Goal: Communication & Community: Answer question/provide support

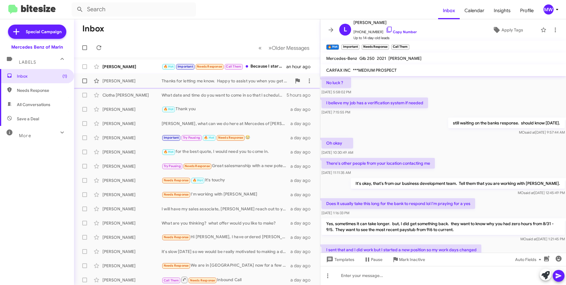
scroll to position [268, 0]
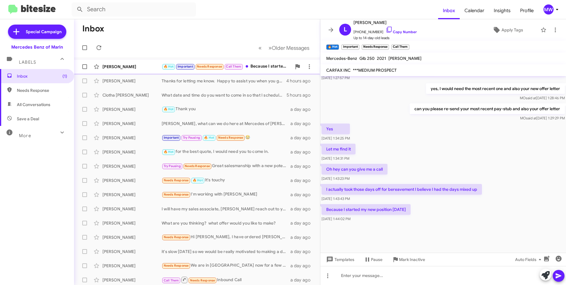
click at [267, 66] on div "🔥 Hot Important Needs Response Call Them Because I started my new position 7/1/…" at bounding box center [227, 66] width 130 height 7
click at [418, 279] on div at bounding box center [443, 275] width 246 height 19
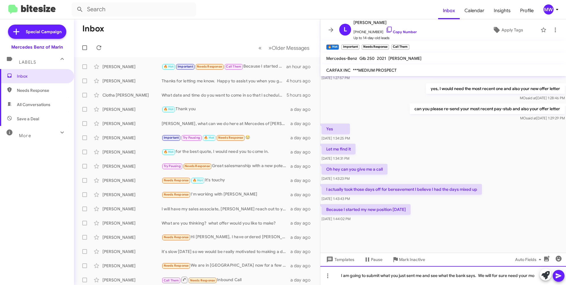
scroll to position [274, 0]
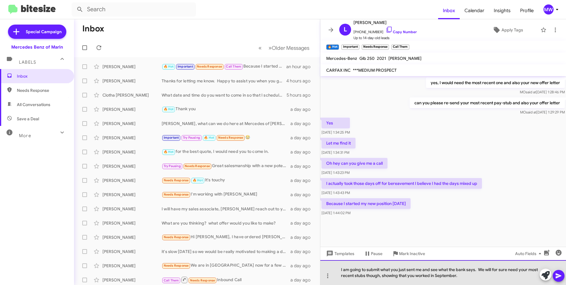
click at [493, 268] on div "I am going to submit what you just sent me and see what the bank says. We will …" at bounding box center [443, 272] width 246 height 25
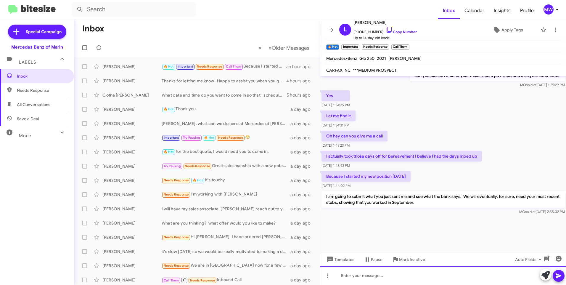
scroll to position [733, 0]
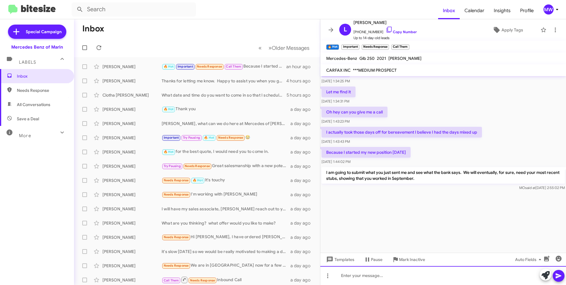
click at [407, 271] on div at bounding box center [443, 275] width 246 height 19
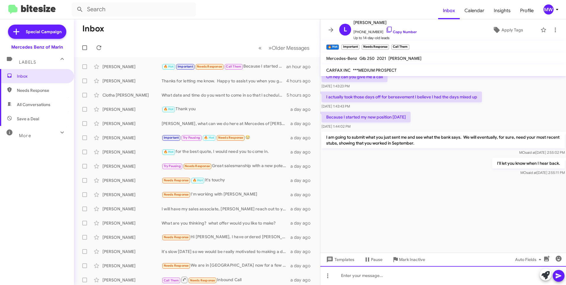
scroll to position [1205, 0]
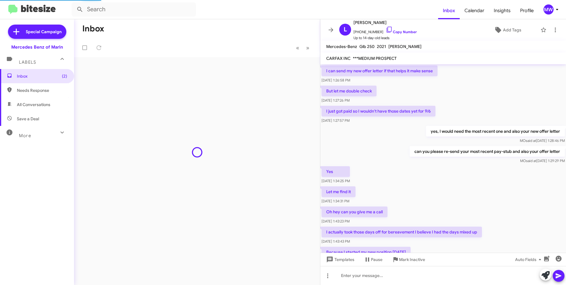
scroll to position [247, 0]
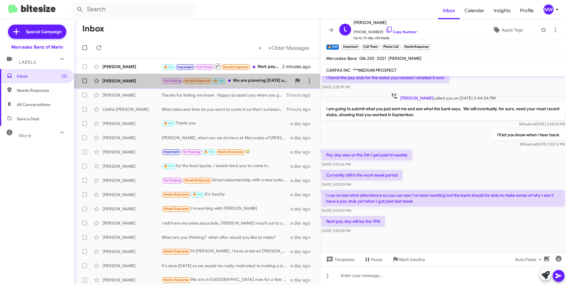
click at [254, 82] on div "Try Pausing Needs Response 🔥 Hot We are planning on Saturday afternoon" at bounding box center [227, 80] width 130 height 7
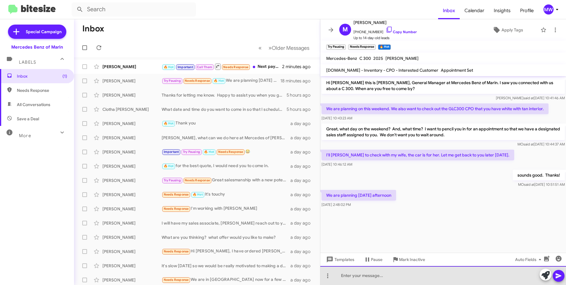
click at [397, 271] on div at bounding box center [443, 275] width 246 height 19
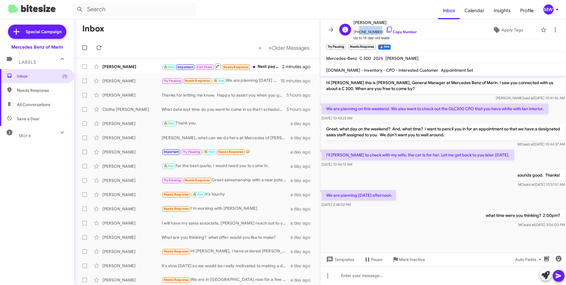
drag, startPoint x: 357, startPoint y: 32, endPoint x: 375, endPoint y: 32, distance: 17.2
click at [375, 32] on span "+15103816367 Copy Number" at bounding box center [385, 30] width 63 height 9
copy span "5103816367"
click at [268, 68] on div "🔥 Hot Important Call Them Needs Response Next pay day will be the 19th" at bounding box center [227, 66] width 130 height 7
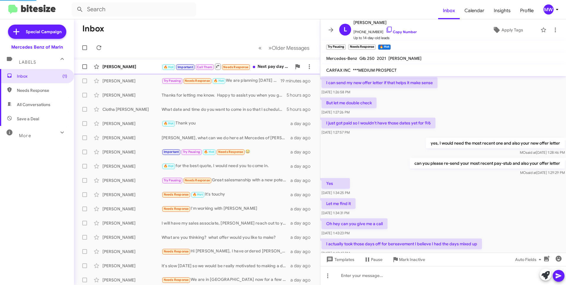
scroll to position [259, 0]
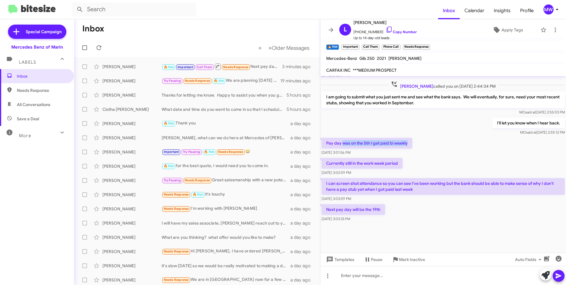
drag, startPoint x: 343, startPoint y: 143, endPoint x: 417, endPoint y: 141, distance: 73.8
click at [417, 141] on div "Pay day was on the 5th I get paid bi weekly Sep 12, 2025, 3:01:56 PM" at bounding box center [443, 147] width 246 height 20
drag, startPoint x: 339, startPoint y: 163, endPoint x: 411, endPoint y: 160, distance: 71.4
click at [411, 160] on div "Currently still in the work week period Sep 12, 2025, 3:02:09 PM" at bounding box center [443, 167] width 246 height 20
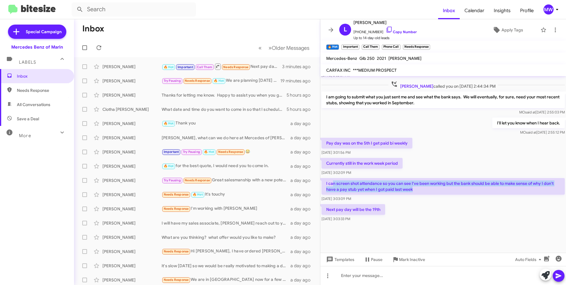
drag, startPoint x: 334, startPoint y: 184, endPoint x: 418, endPoint y: 192, distance: 84.7
click at [418, 192] on p "I can screen shot attendance so you can see I've been working but the bank shou…" at bounding box center [443, 186] width 243 height 17
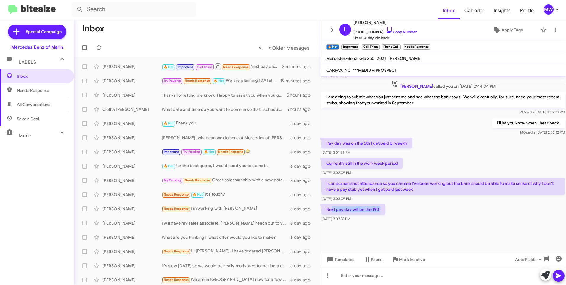
drag, startPoint x: 332, startPoint y: 209, endPoint x: 392, endPoint y: 207, distance: 60.7
click at [392, 207] on div "Next pay day will be the 19th Sep 12, 2025, 3:03:33 PM" at bounding box center [443, 213] width 246 height 20
drag, startPoint x: 392, startPoint y: 207, endPoint x: 406, endPoint y: 211, distance: 13.9
click at [405, 211] on div "Next pay day will be the 19th Sep 12, 2025, 3:03:33 PM" at bounding box center [443, 213] width 246 height 20
drag, startPoint x: 392, startPoint y: 215, endPoint x: 392, endPoint y: 242, distance: 26.7
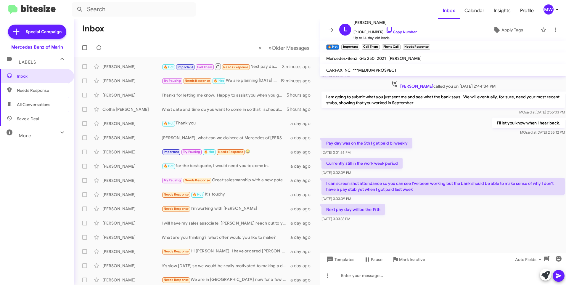
click at [393, 216] on div "Next pay day will be the 19th Sep 12, 2025, 3:03:33 PM" at bounding box center [443, 213] width 246 height 20
click at [383, 279] on div at bounding box center [443, 275] width 246 height 19
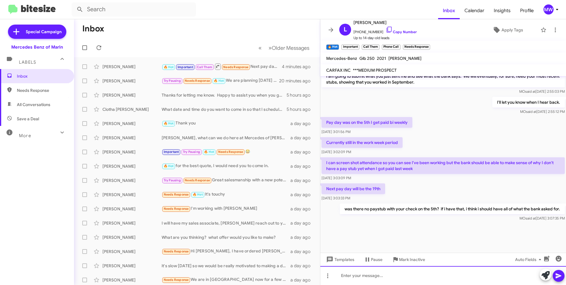
scroll to position [730, 0]
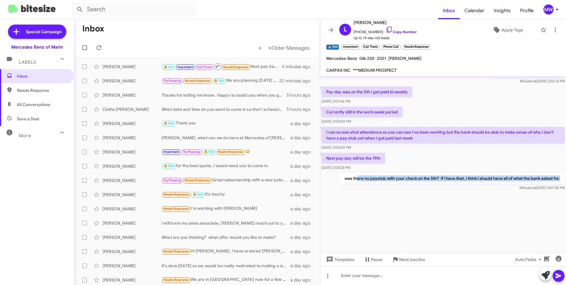
drag, startPoint x: 350, startPoint y: 176, endPoint x: 567, endPoint y: 178, distance: 217.1
click at [566, 178] on html "Inbox Calendar Insights Profile MW Special Campaign Mercedes Benz of Marin Labe…" at bounding box center [283, 142] width 566 height 285
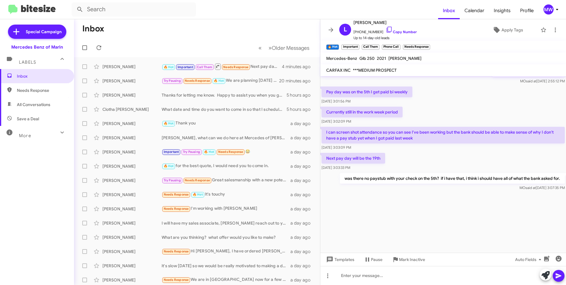
drag, startPoint x: 567, startPoint y: 178, endPoint x: 461, endPoint y: 219, distance: 113.7
click at [467, 205] on div at bounding box center [443, 222] width 246 height 61
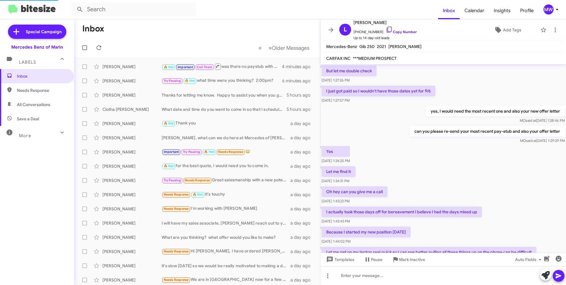
scroll to position [247, 0]
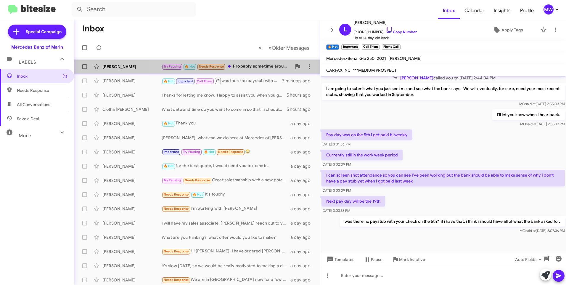
click at [261, 67] on div "Try Pausing 🔥 Hot Needs Response Probably sometime around 2:00pm" at bounding box center [227, 66] width 130 height 7
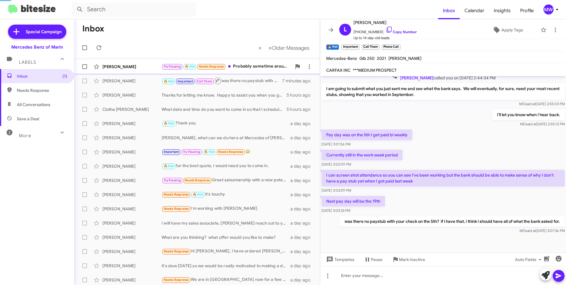
scroll to position [8, 0]
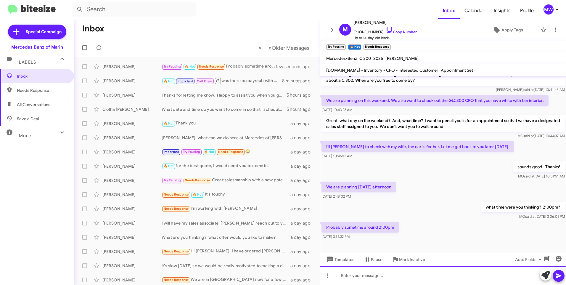
click at [440, 276] on div at bounding box center [443, 275] width 246 height 19
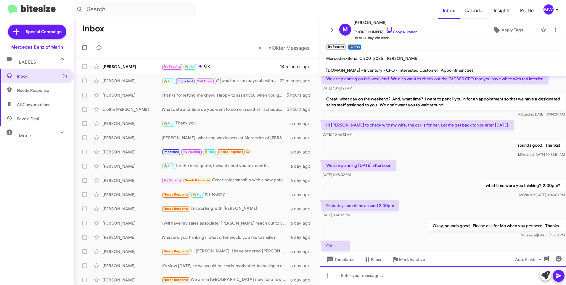
scroll to position [52, 0]
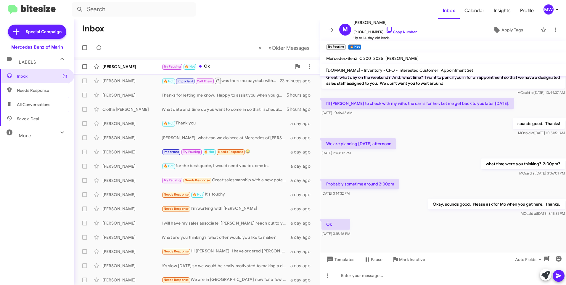
click at [218, 63] on div "Try Pausing 🔥 Hot Ok" at bounding box center [227, 66] width 130 height 7
click at [44, 78] on span "Inbox" at bounding box center [42, 76] width 50 height 6
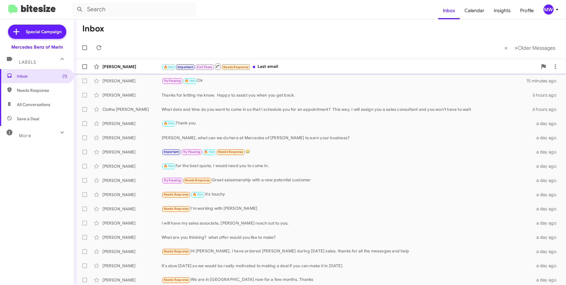
click at [278, 68] on div "🔥 Hot Important Call Them Needs Response Last email" at bounding box center [350, 66] width 376 height 7
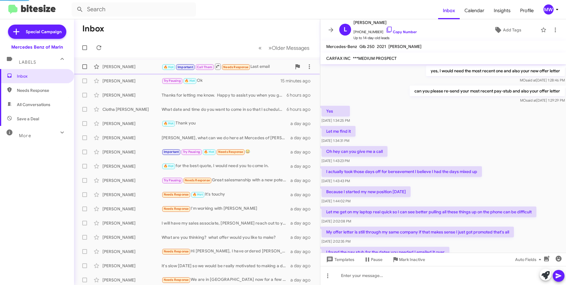
scroll to position [247, 0]
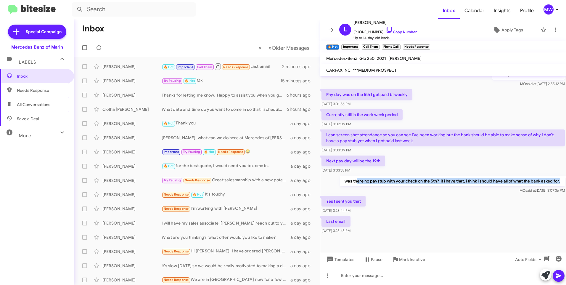
drag, startPoint x: 351, startPoint y: 181, endPoint x: 558, endPoint y: 182, distance: 207.0
click at [558, 182] on p "was there no paystub with your check on the 5th? if i have that, i think i shou…" at bounding box center [452, 181] width 225 height 11
drag, startPoint x: 558, startPoint y: 182, endPoint x: 446, endPoint y: 221, distance: 117.8
click at [477, 207] on div "Yes I sent you that [DATE] 3:28:44 PM" at bounding box center [443, 205] width 246 height 20
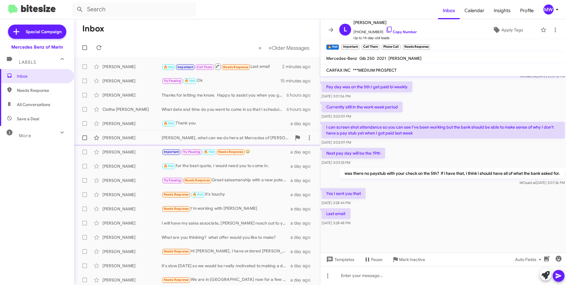
scroll to position [259, 0]
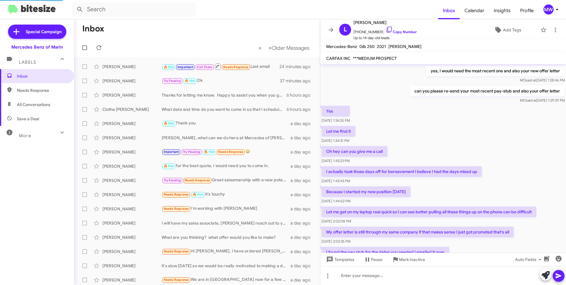
scroll to position [247, 0]
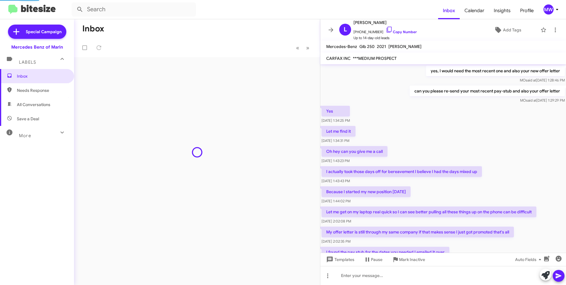
scroll to position [247, 0]
